Goal: Find specific page/section: Find specific page/section

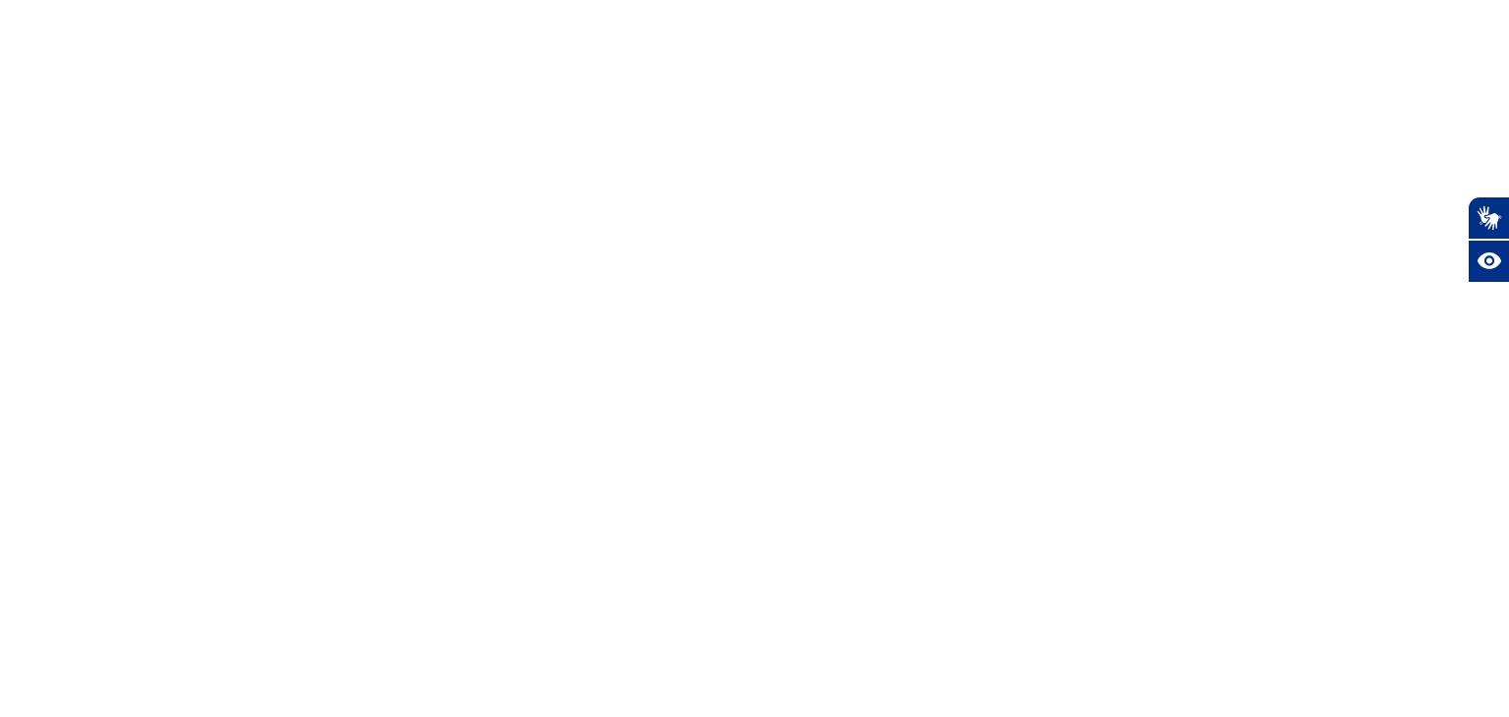
select select
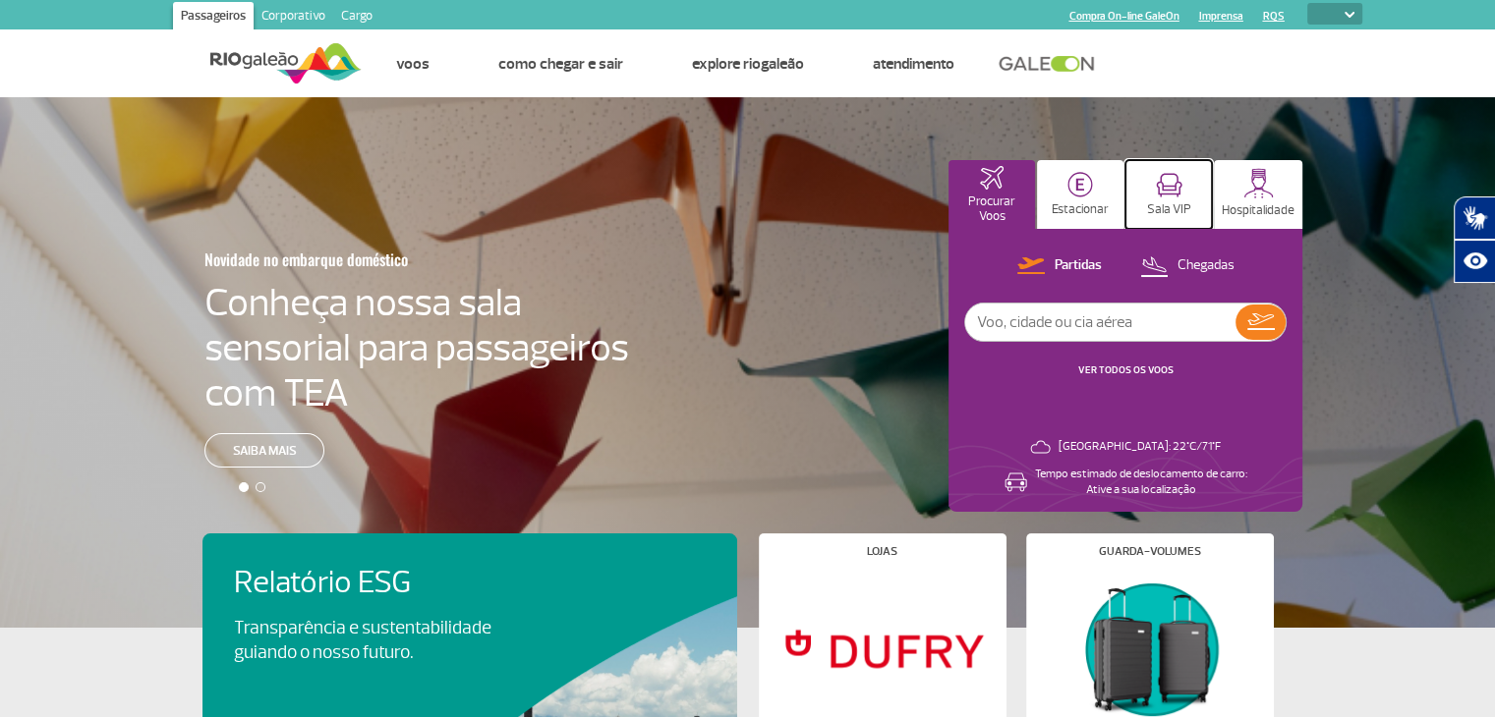
click at [1156, 185] on img at bounding box center [1169, 185] width 27 height 25
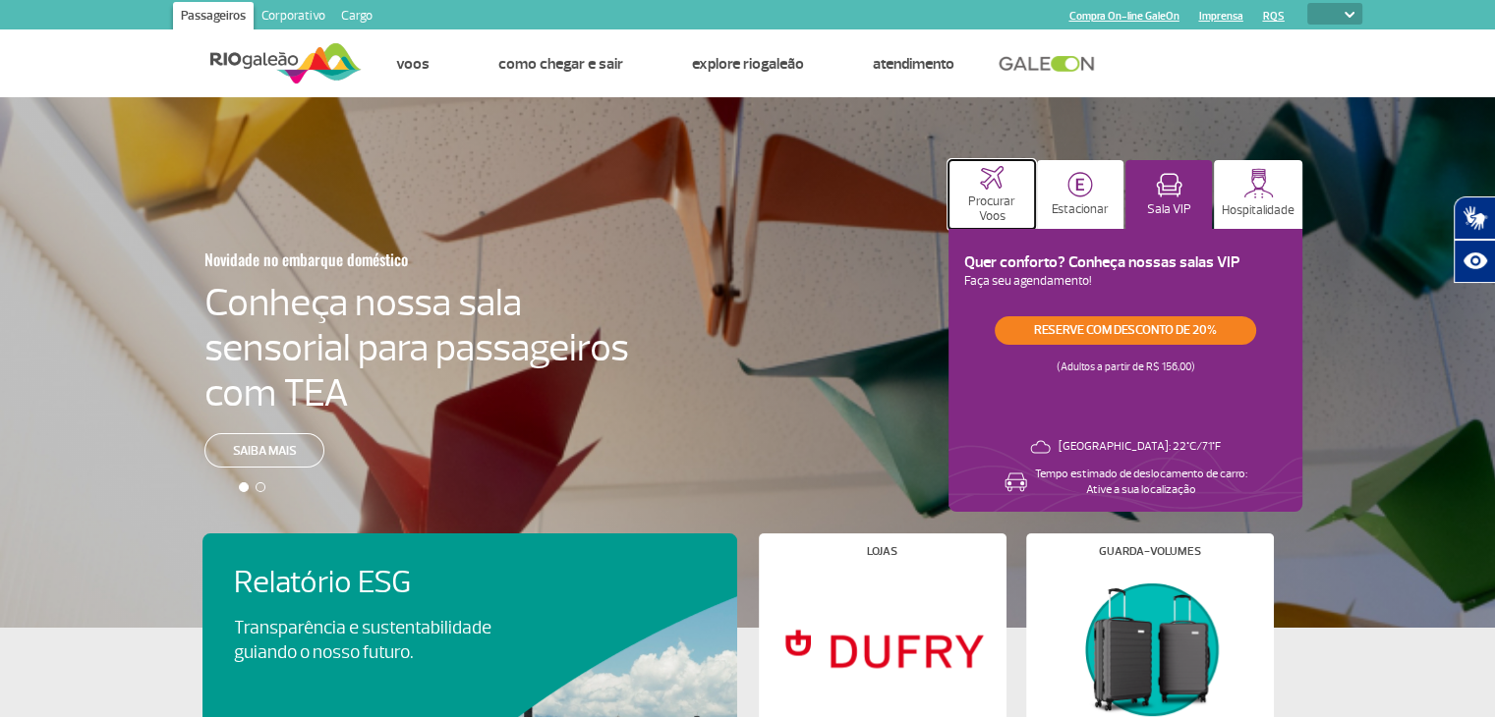
click at [983, 196] on p "Procurar Voos" at bounding box center [991, 209] width 67 height 29
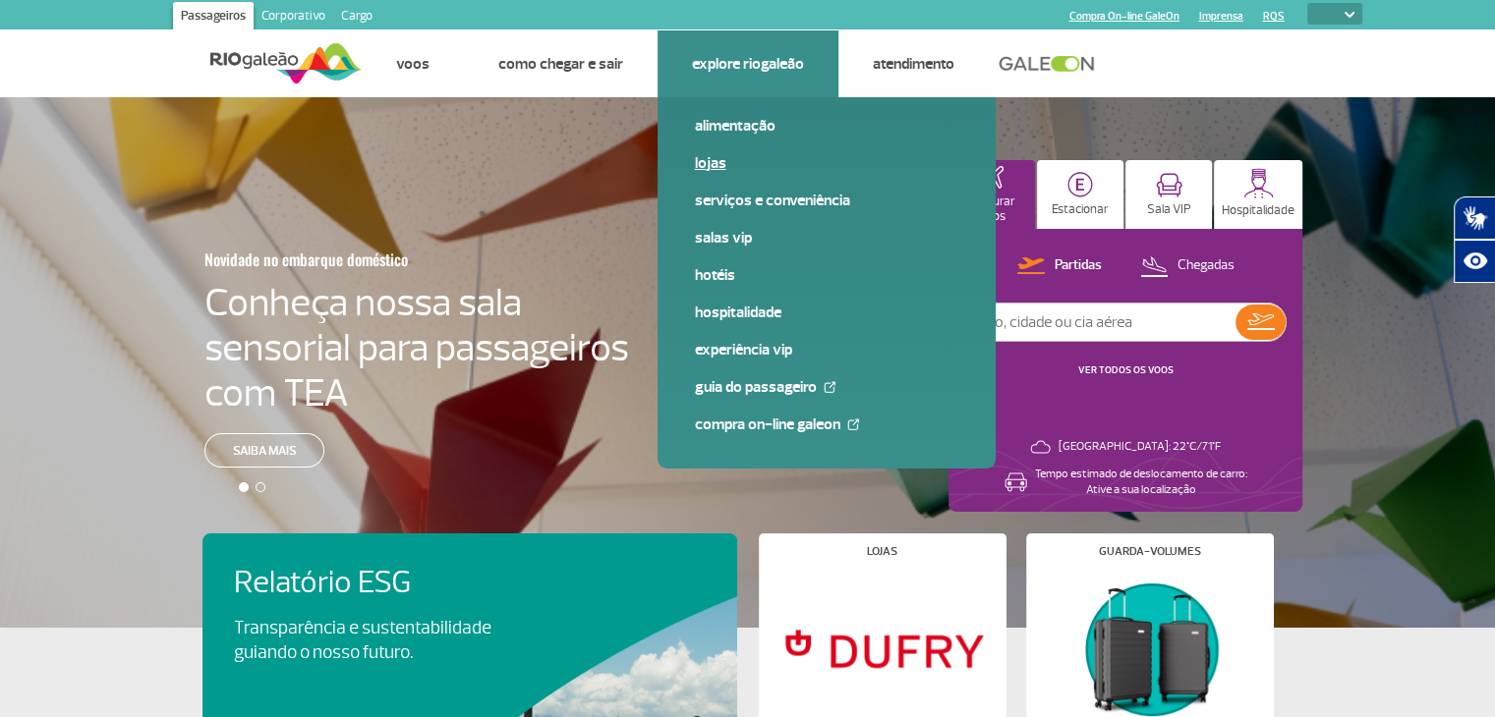
click at [704, 160] on link "Lojas" at bounding box center [826, 163] width 263 height 22
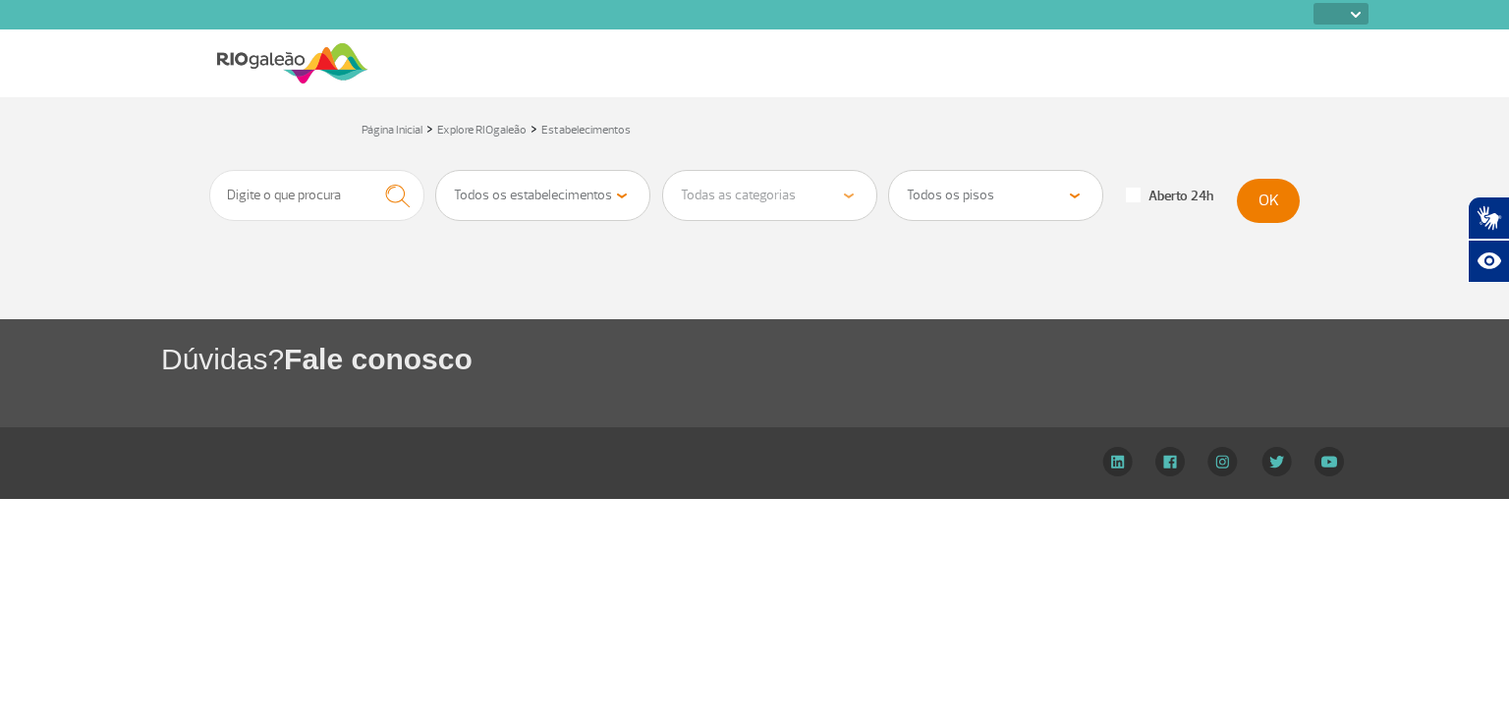
select select
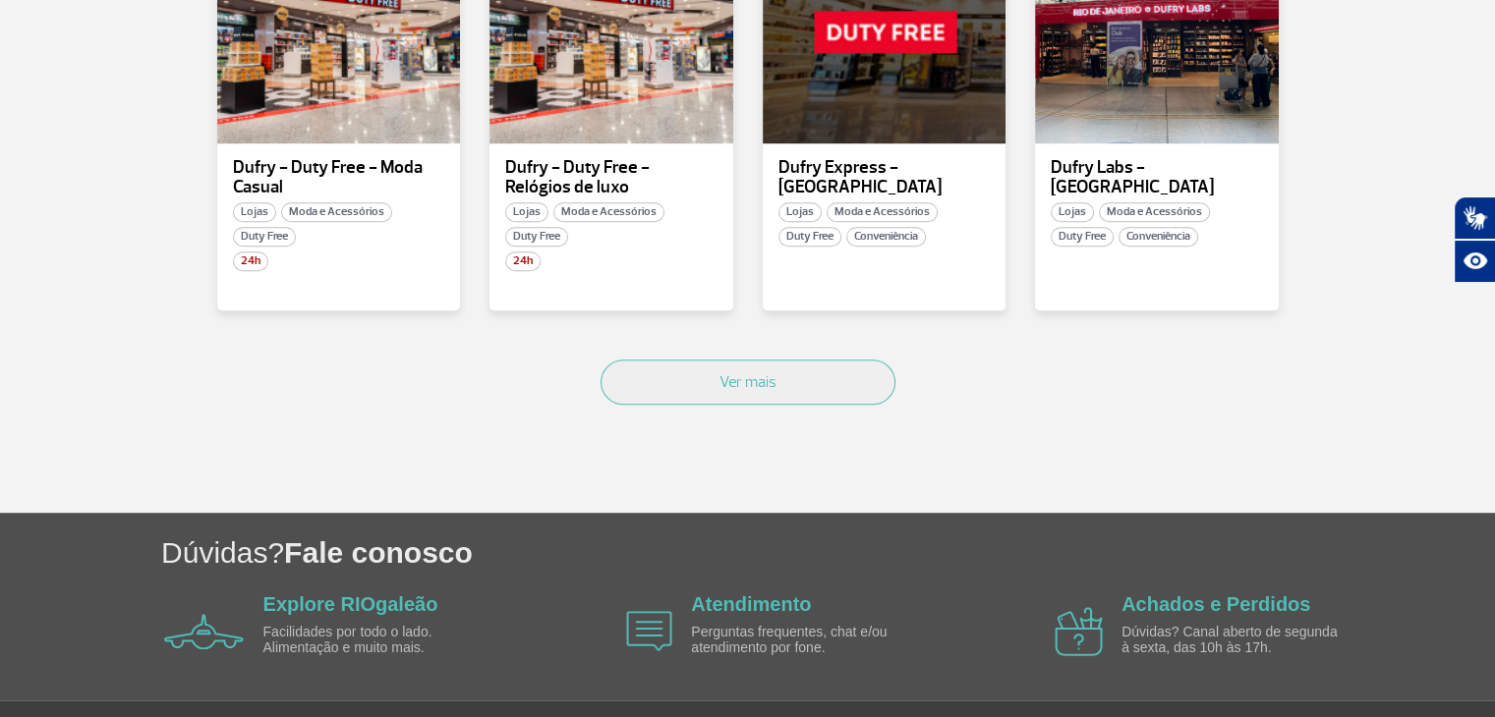
scroll to position [1354, 0]
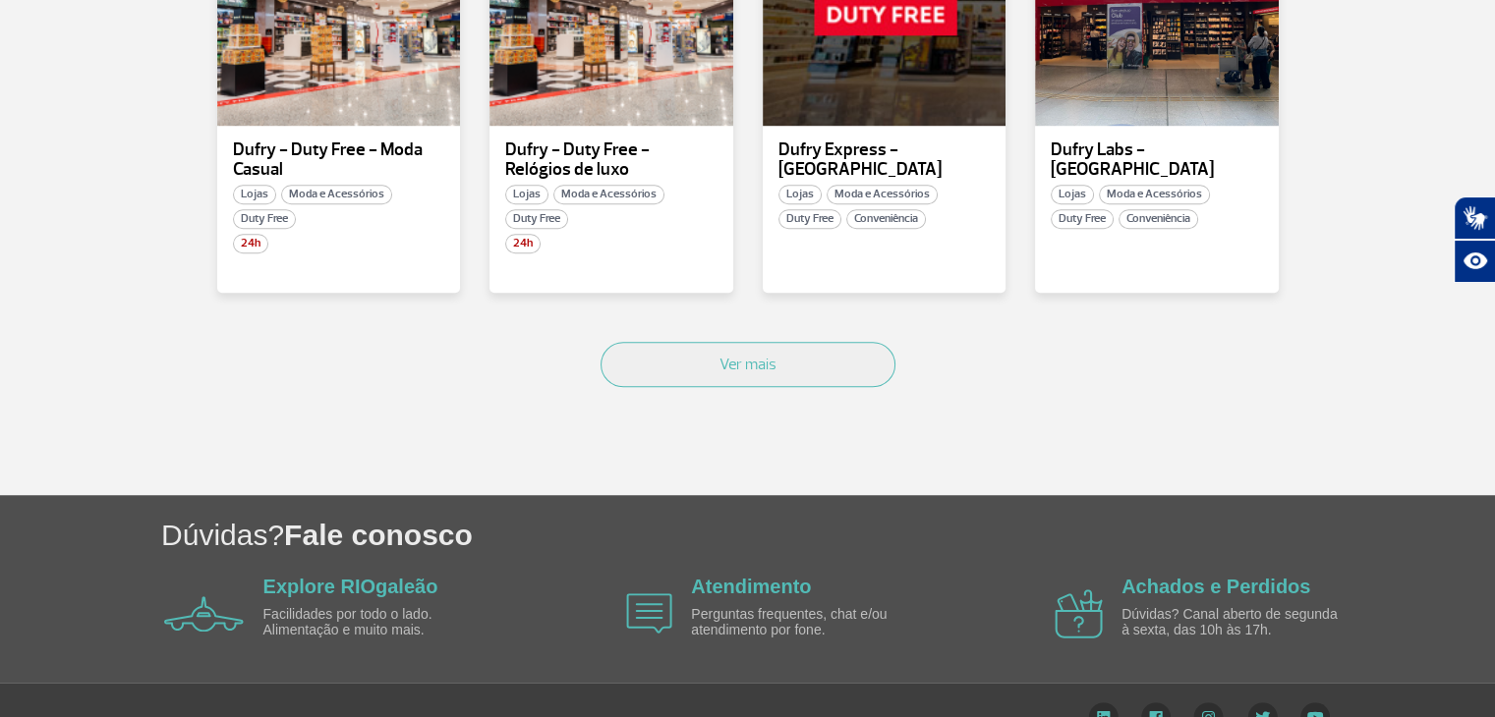
click at [784, 386] on div "Ver mais" at bounding box center [747, 386] width 1091 height 119
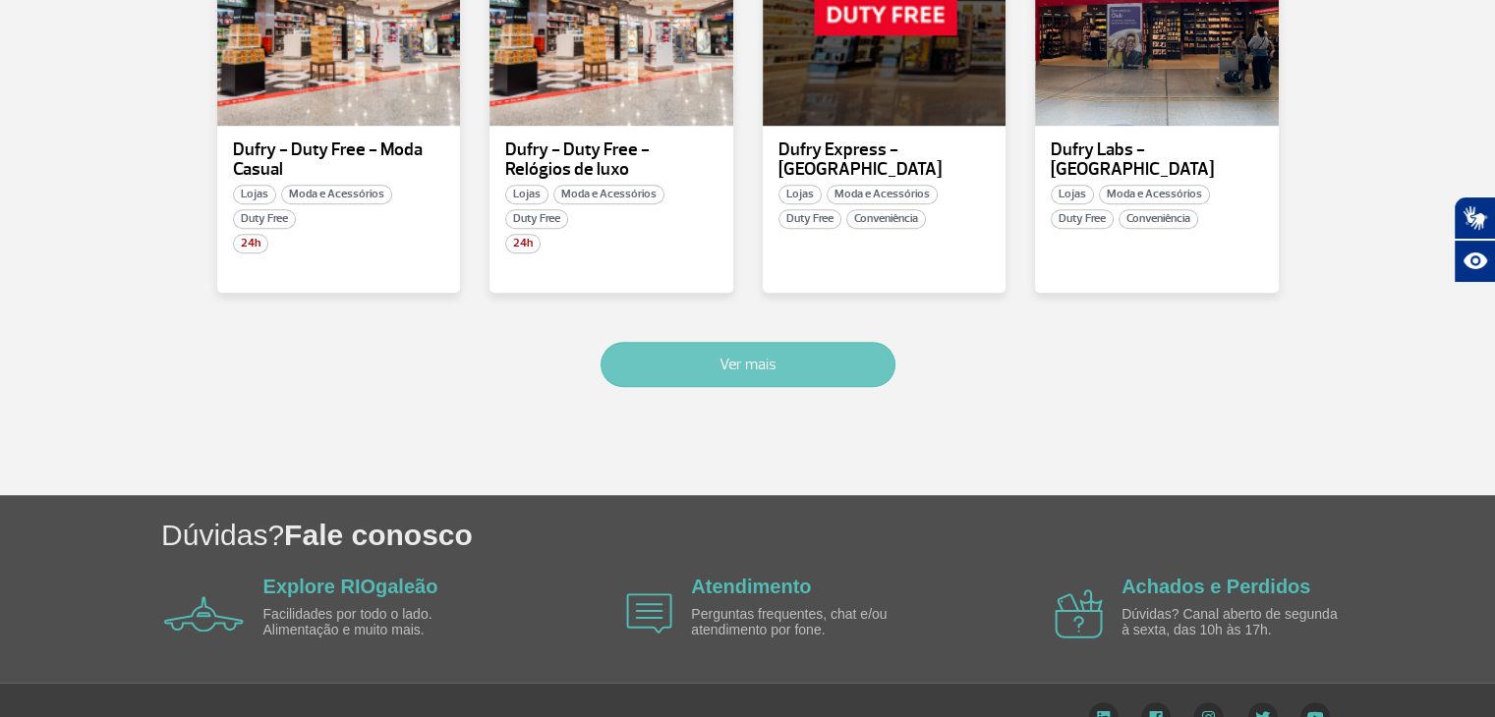
click at [751, 359] on button "Ver mais" at bounding box center [747, 364] width 295 height 45
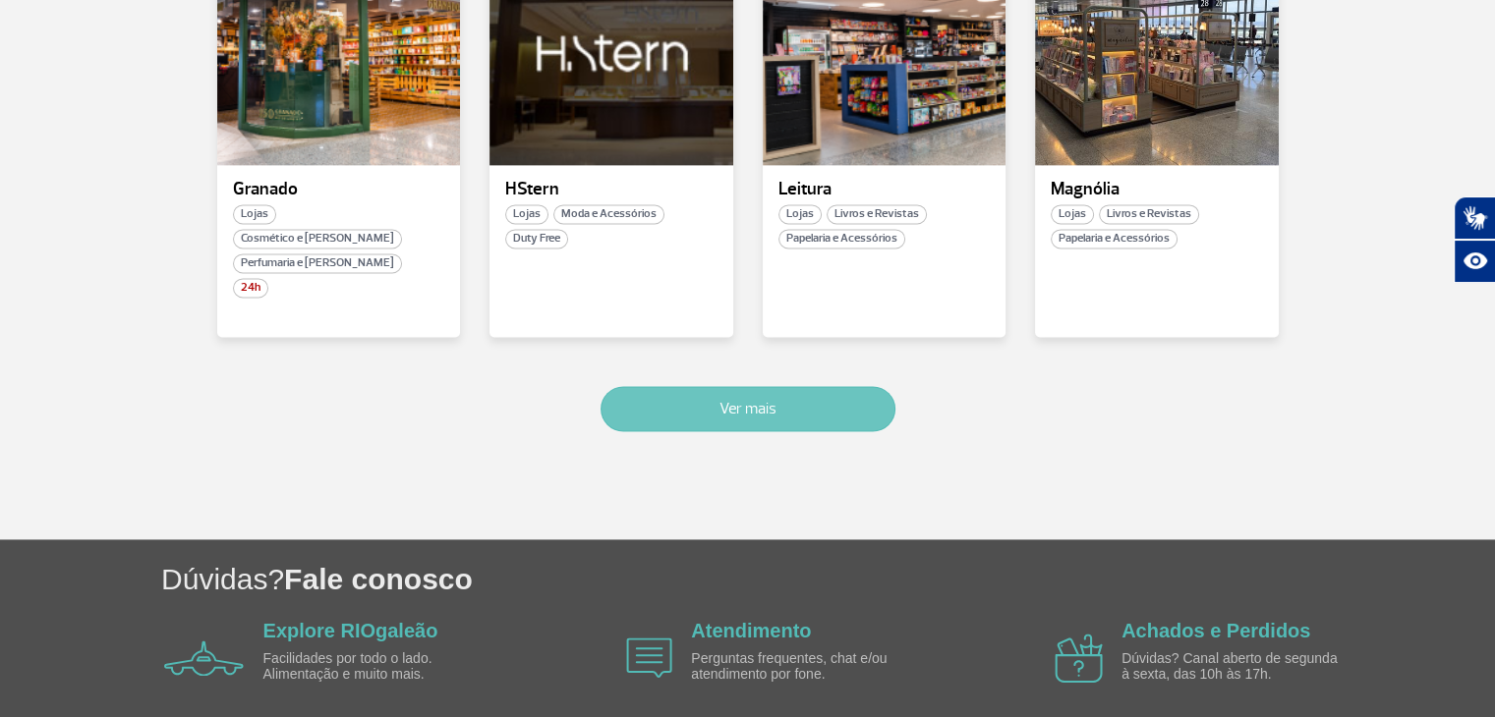
click at [755, 386] on button "Ver mais" at bounding box center [747, 408] width 295 height 45
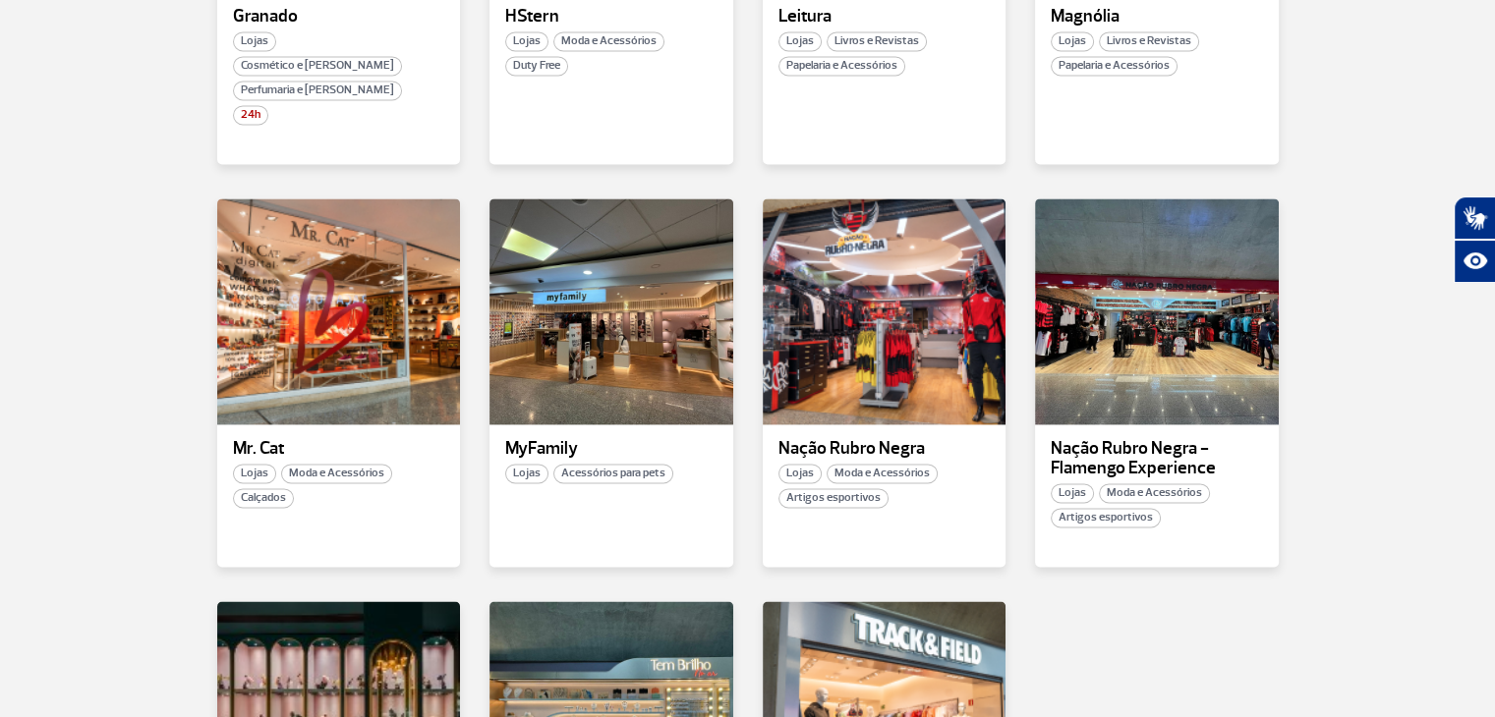
scroll to position [2771, 0]
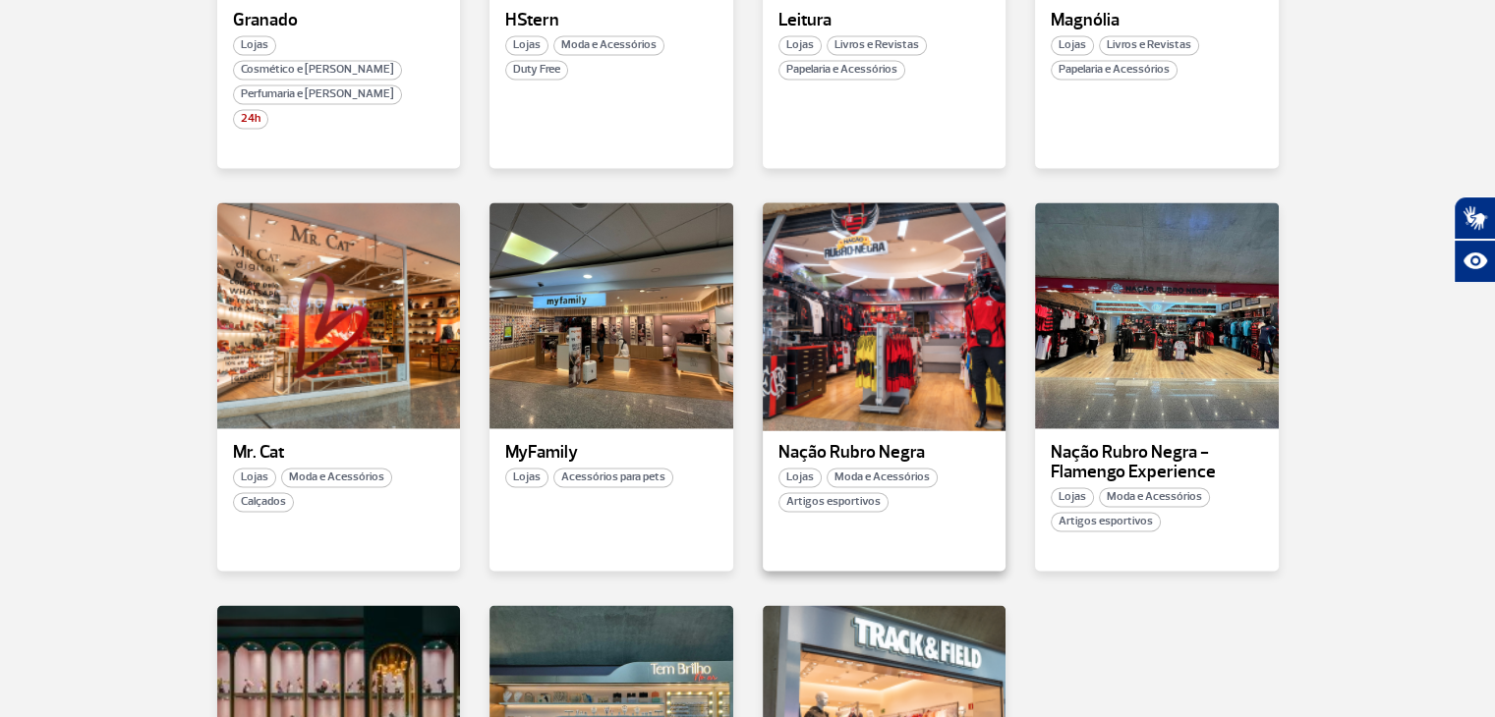
click at [871, 275] on div at bounding box center [884, 315] width 248 height 231
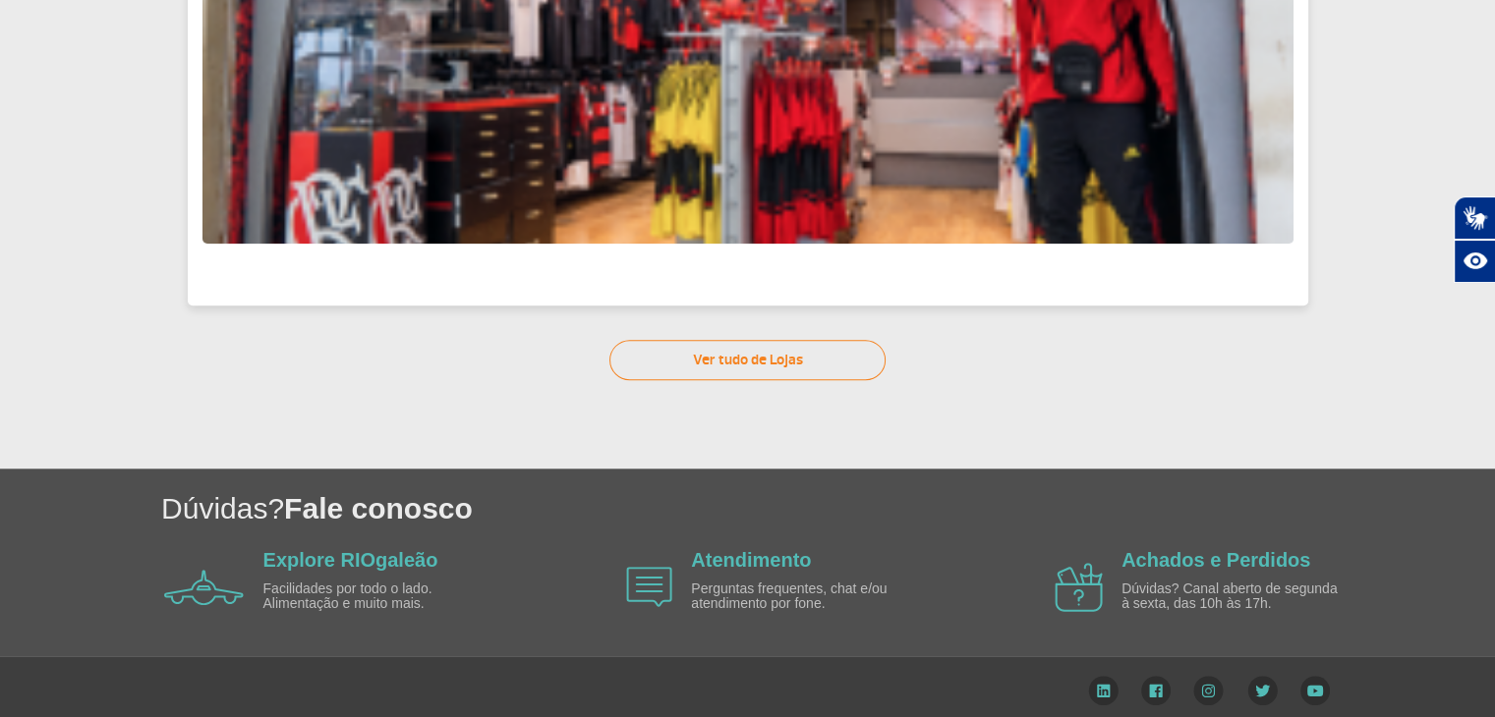
scroll to position [746, 0]
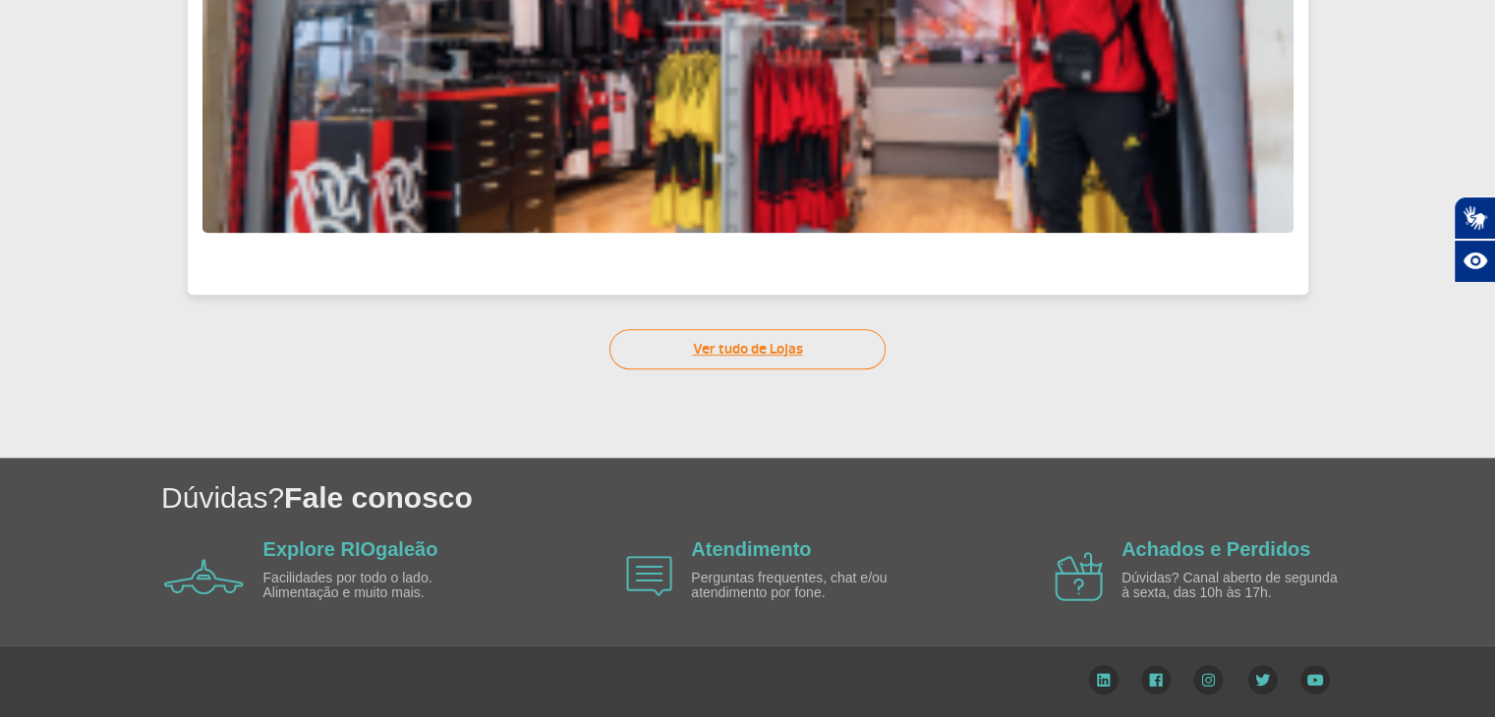
click at [825, 361] on link "Ver tudo de Lojas" at bounding box center [747, 349] width 276 height 40
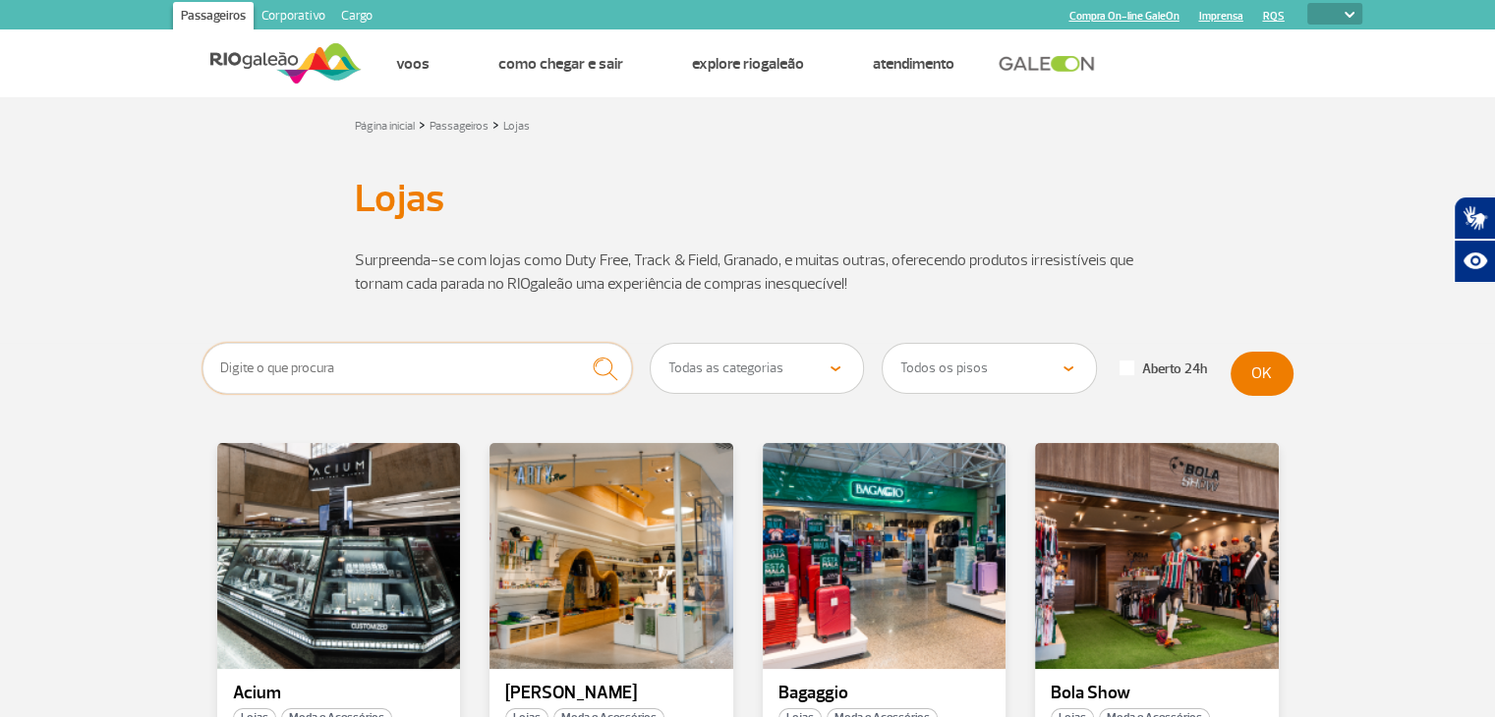
click at [420, 364] on input "text" at bounding box center [417, 368] width 430 height 51
type input "nação"
click at [578, 343] on button "submit" at bounding box center [605, 369] width 54 height 52
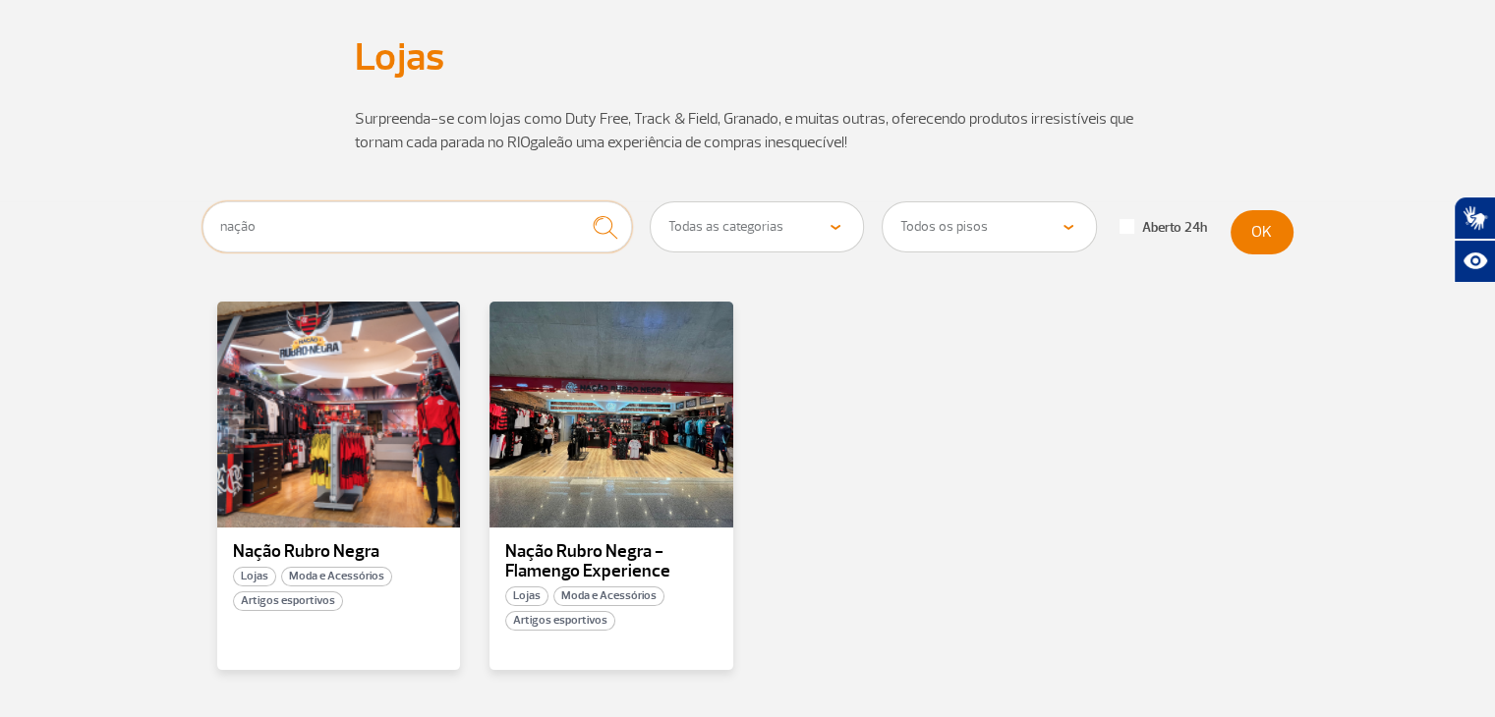
scroll to position [143, 0]
